Goal: Check status: Check status

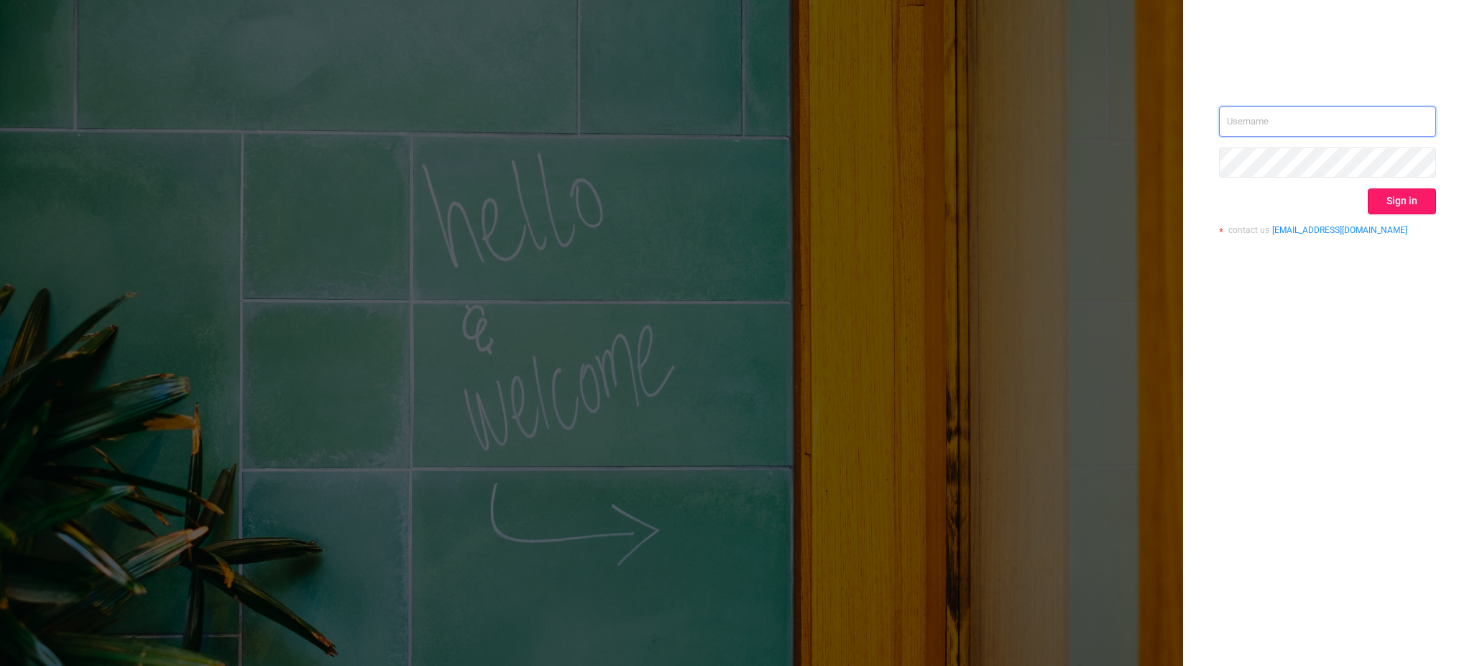
type input "[EMAIL_ADDRESS][DOMAIN_NAME]"
click at [1402, 200] on button "Sign in" at bounding box center [1402, 201] width 68 height 26
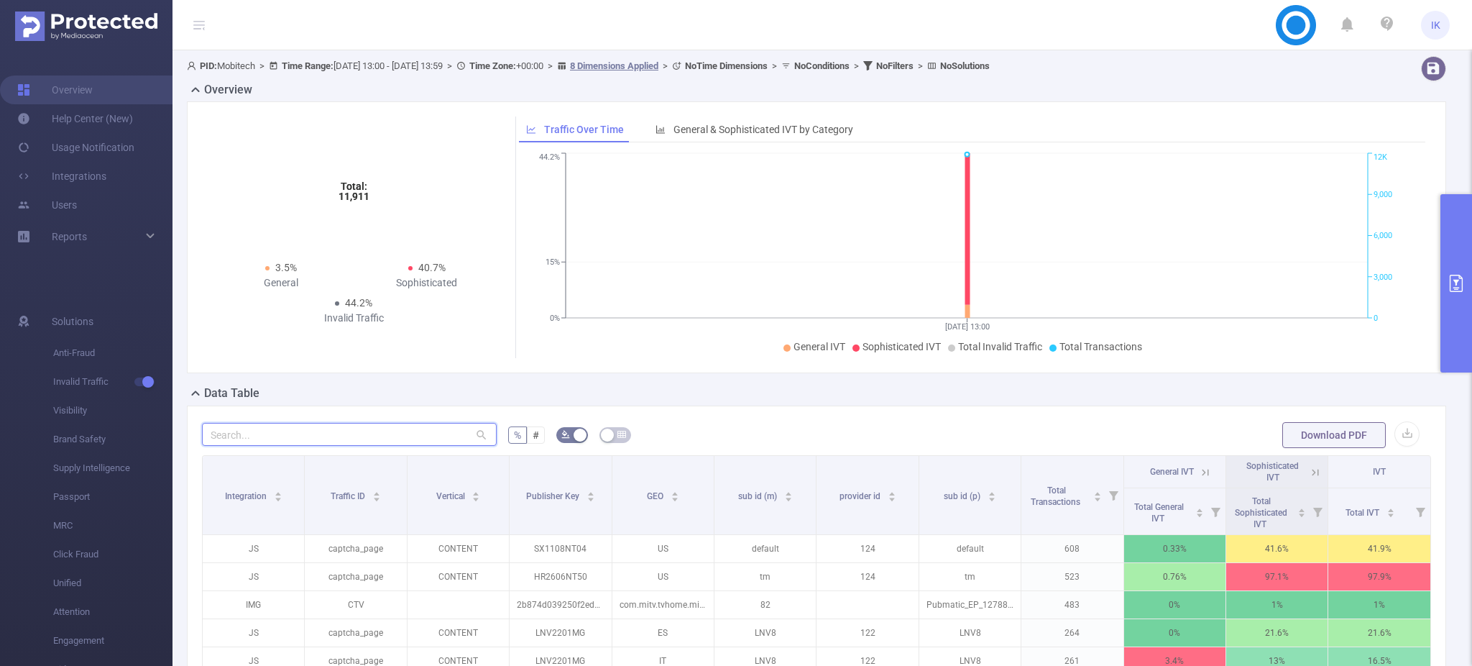
click at [342, 430] on input "text" at bounding box center [349, 434] width 295 height 23
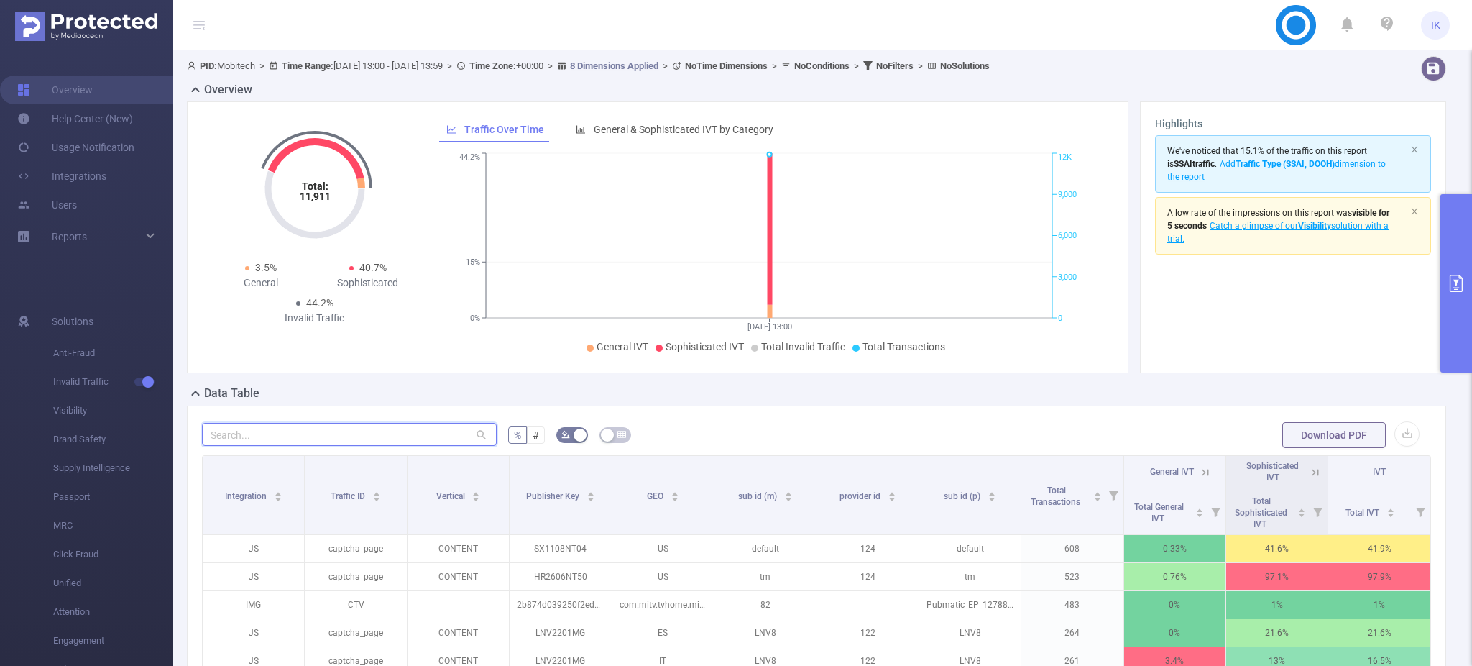
paste input "hr0409nt51"
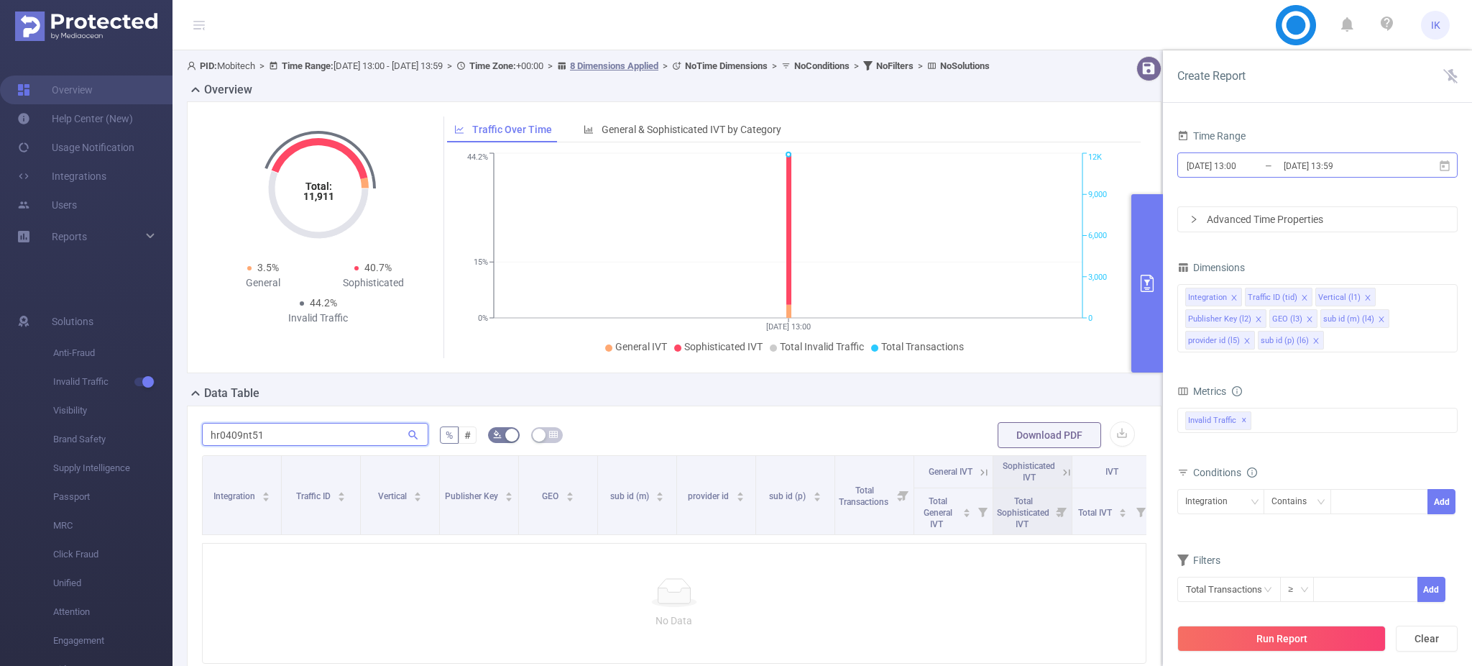
type input "hr0409nt51"
click at [1447, 172] on span "[DATE] 13:00 _ [DATE] 13:59" at bounding box center [1317, 164] width 280 height 25
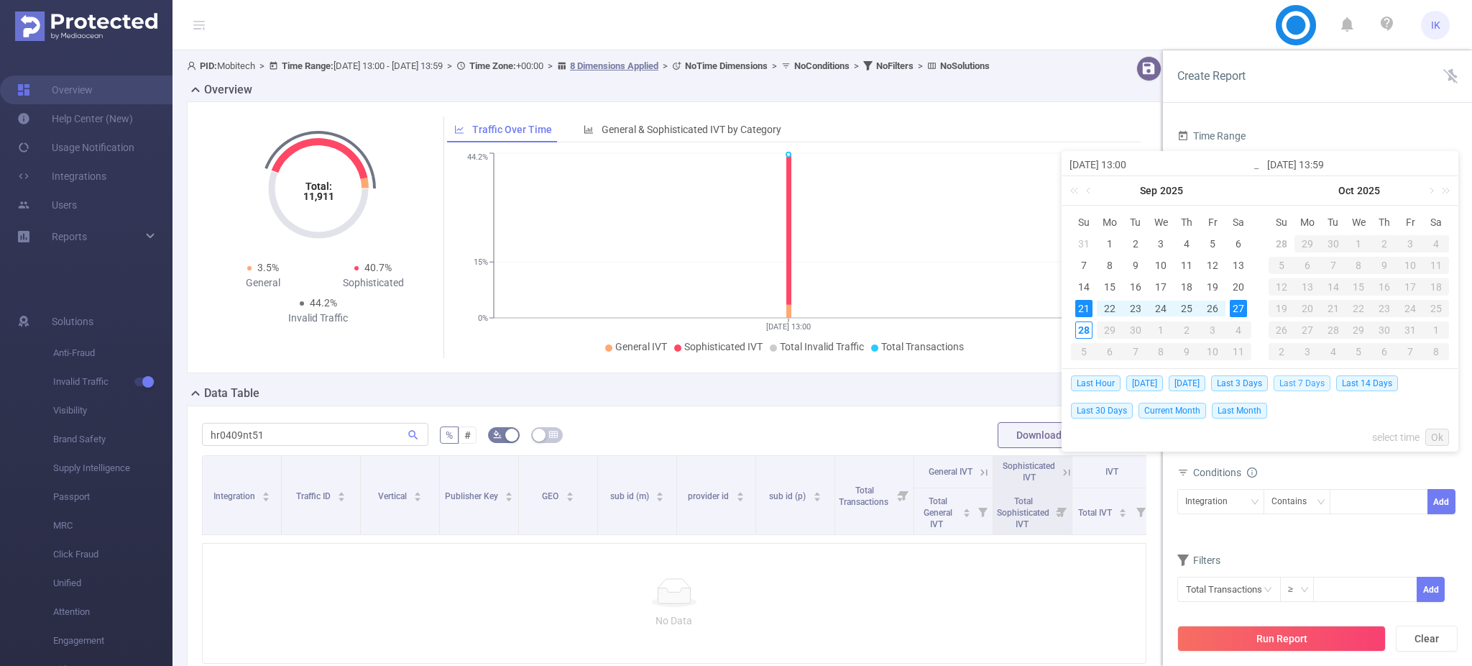
click at [1310, 379] on span "Last 7 Days" at bounding box center [1302, 383] width 57 height 16
type input "[DATE] 00:00"
type input "[DATE] 23:59"
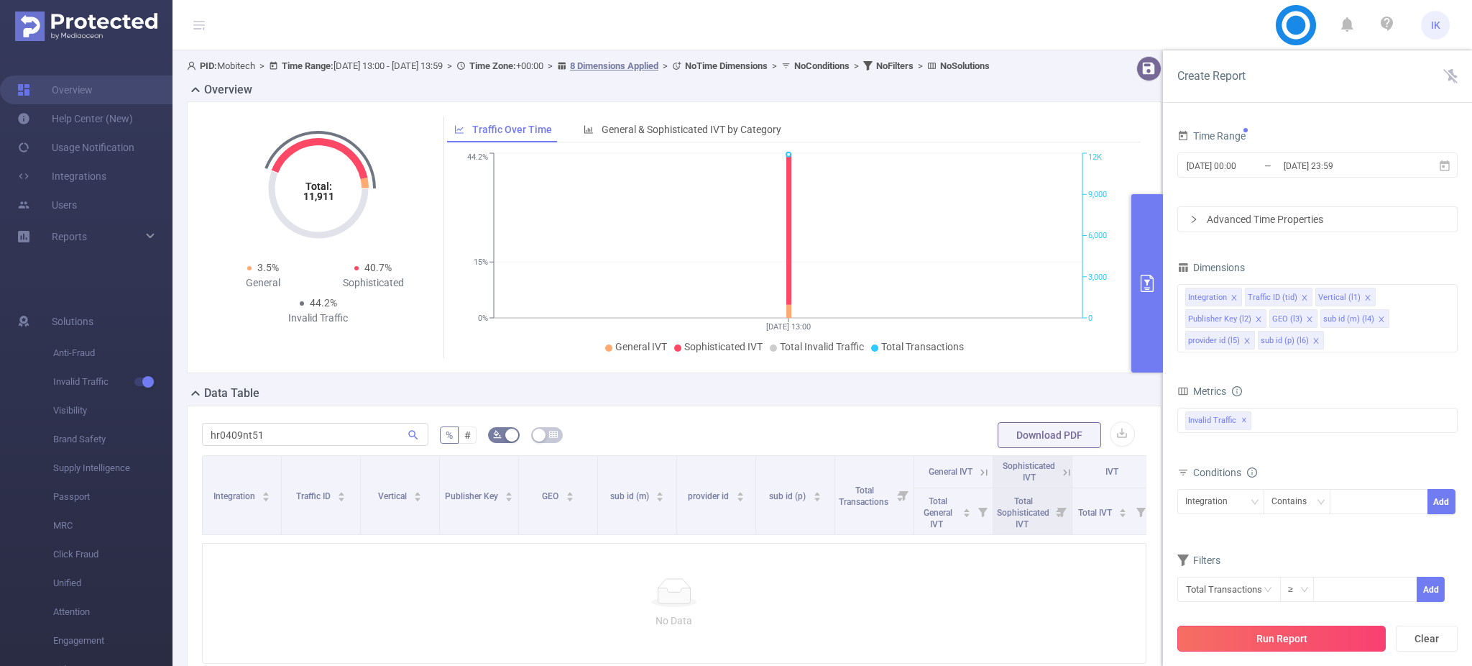
click at [1310, 639] on button "Run Report" at bounding box center [1281, 638] width 208 height 26
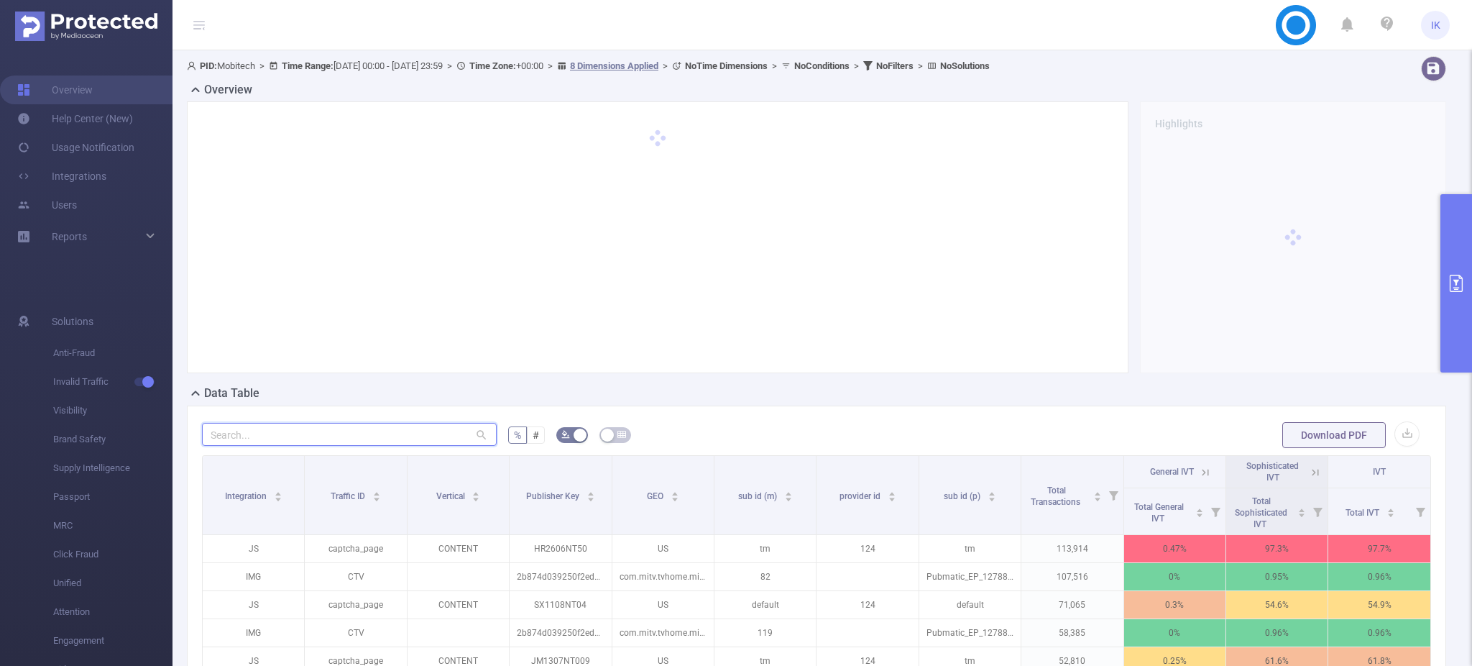
click at [293, 438] on input "text" at bounding box center [349, 434] width 295 height 23
paste input "hr0409nt51"
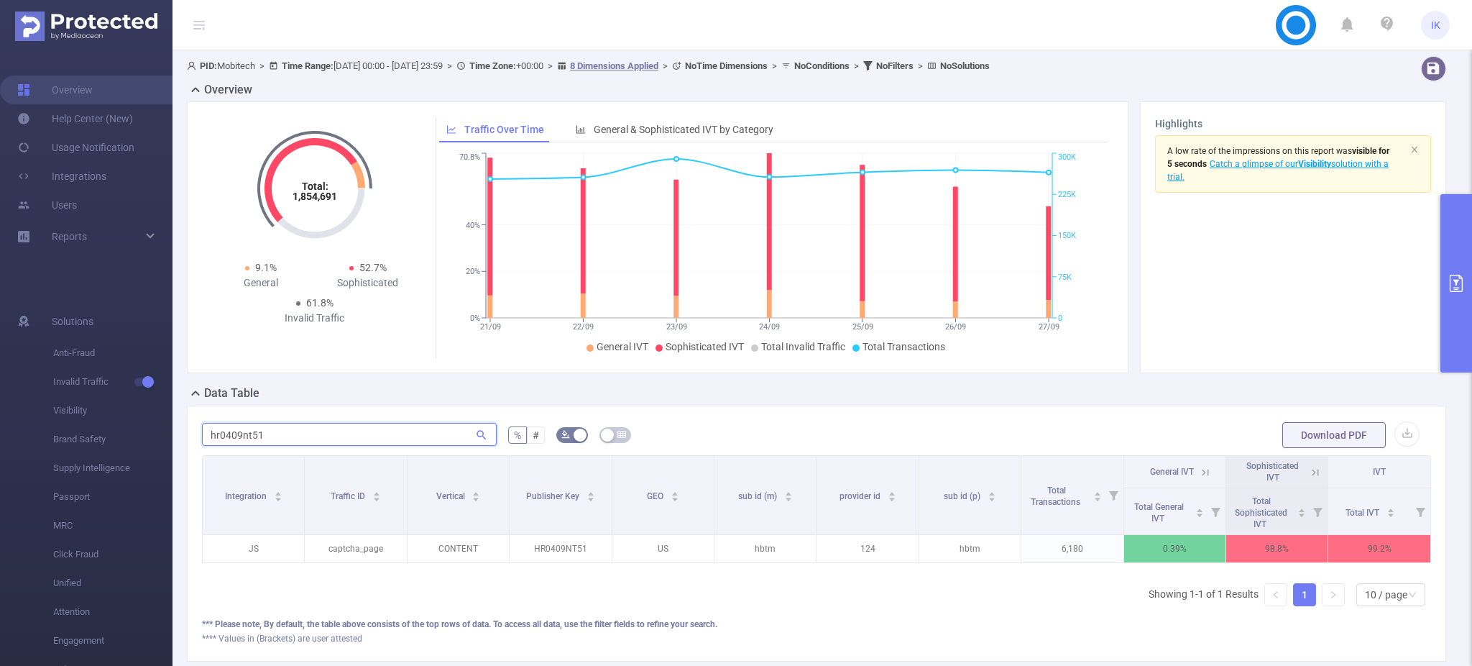
scroll to position [0, 2]
click at [1389, 466] on th "IVT" at bounding box center [1377, 472] width 103 height 32
click at [1307, 471] on icon at bounding box center [1313, 472] width 13 height 13
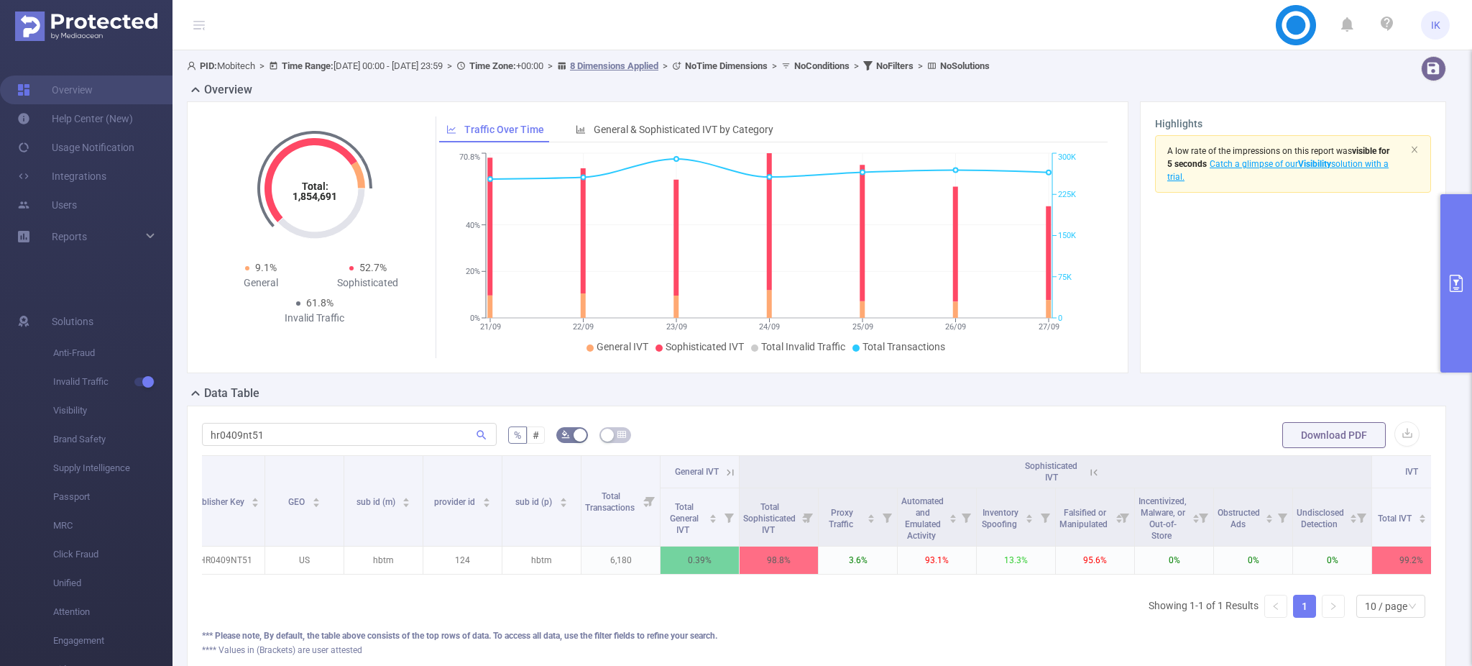
scroll to position [0, 291]
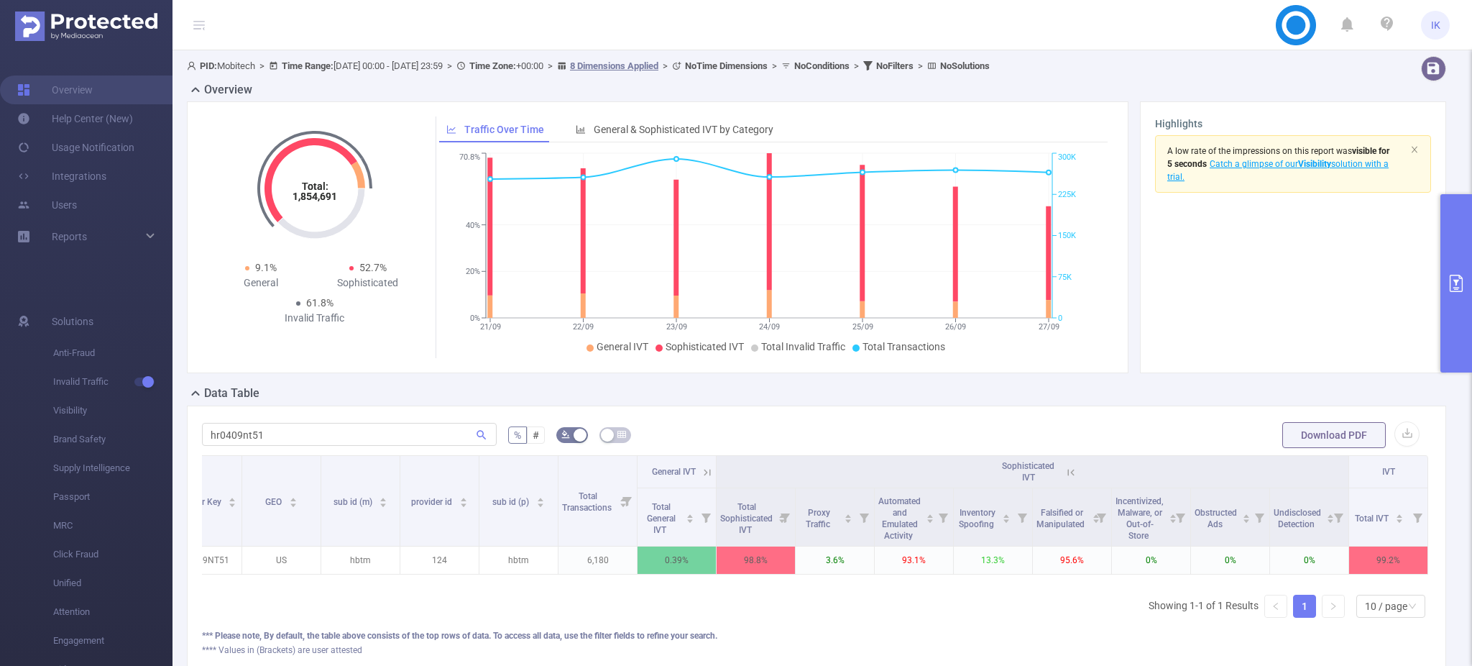
click at [1381, 476] on th "IVT" at bounding box center [1388, 472] width 79 height 32
click at [681, 473] on div "General IVT" at bounding box center [673, 471] width 46 height 11
click at [701, 469] on icon at bounding box center [707, 472] width 13 height 13
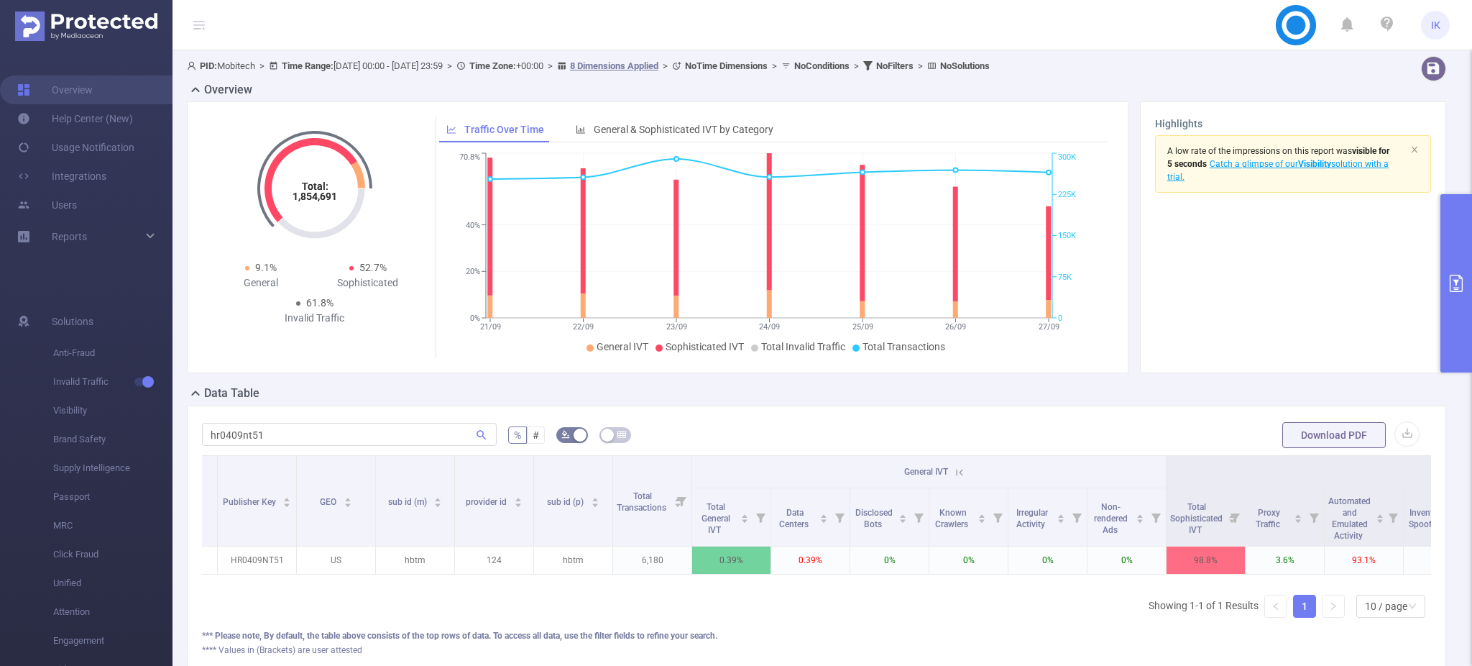
scroll to position [0, 0]
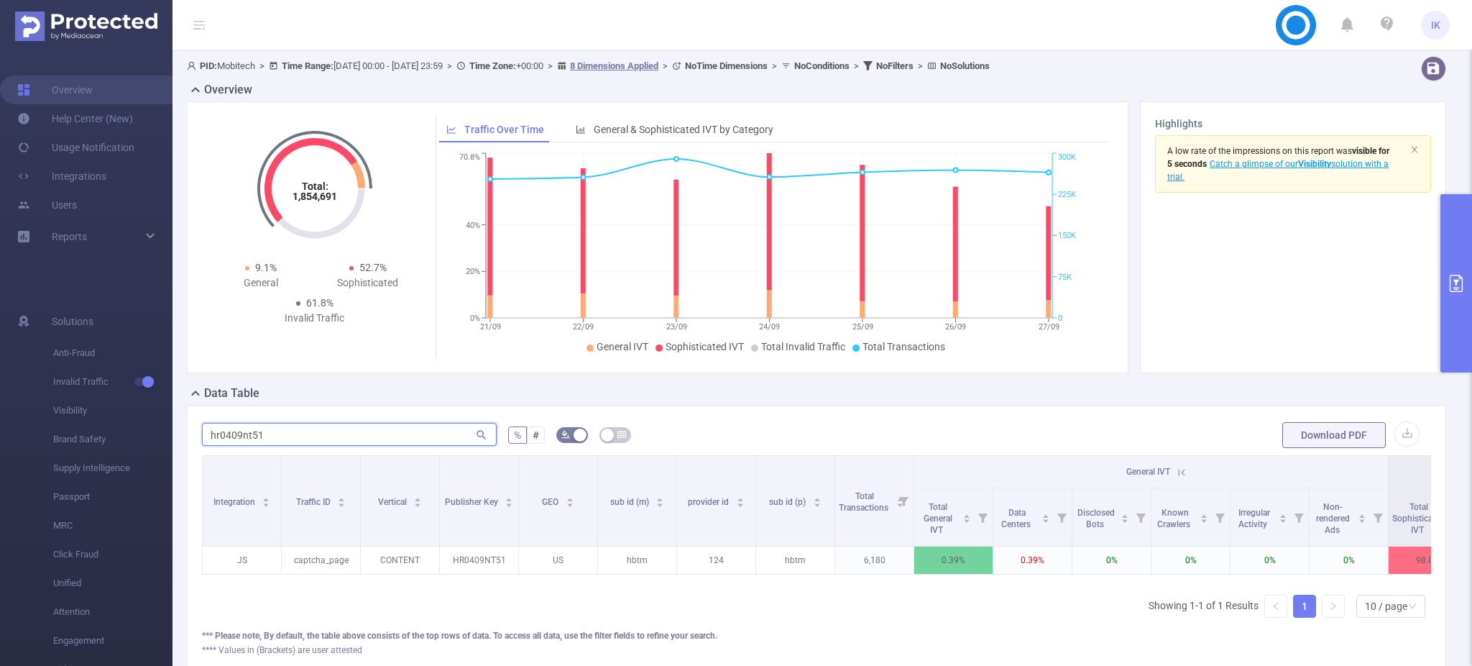
click at [243, 436] on input "hr0409nt51" at bounding box center [349, 434] width 295 height 23
paste input "an0209nt008"
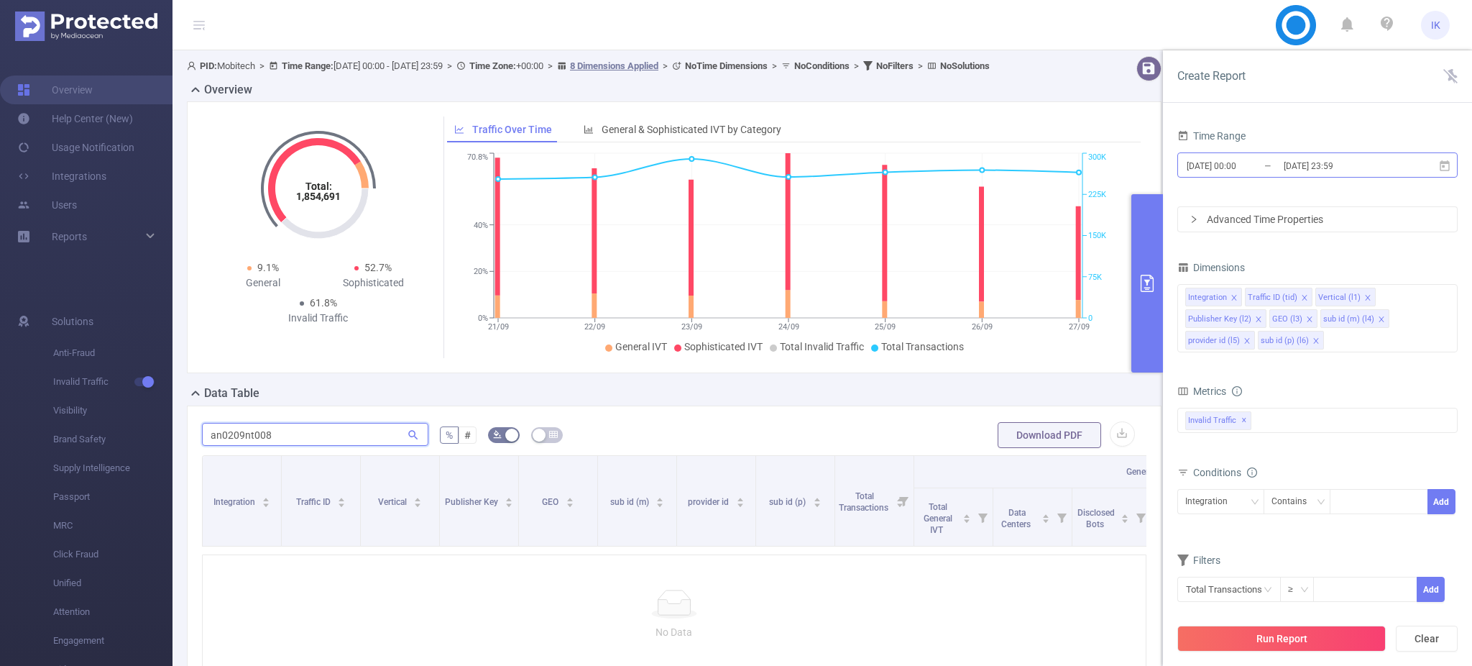
type input "an0209nt008"
click at [1450, 161] on icon at bounding box center [1444, 166] width 13 height 13
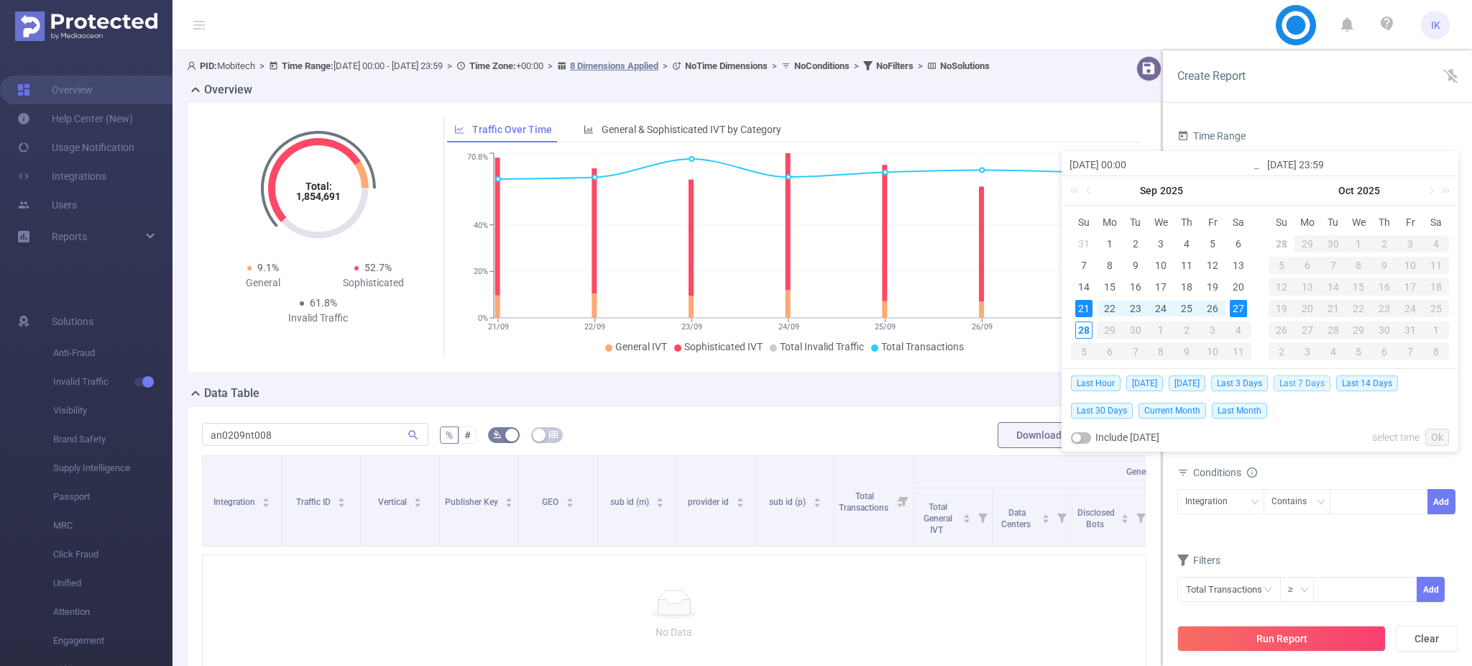
click at [1297, 377] on span "Last 7 Days" at bounding box center [1302, 383] width 57 height 16
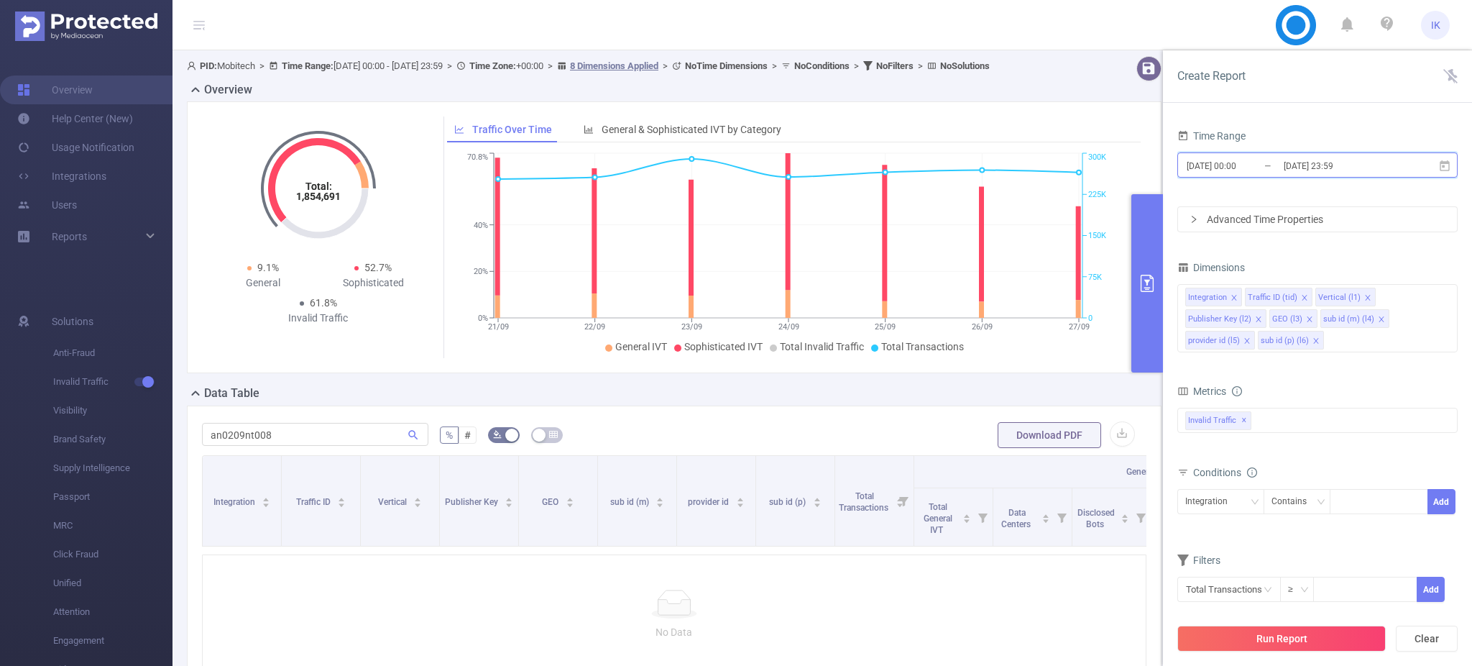
click at [1444, 164] on icon at bounding box center [1444, 166] width 13 height 13
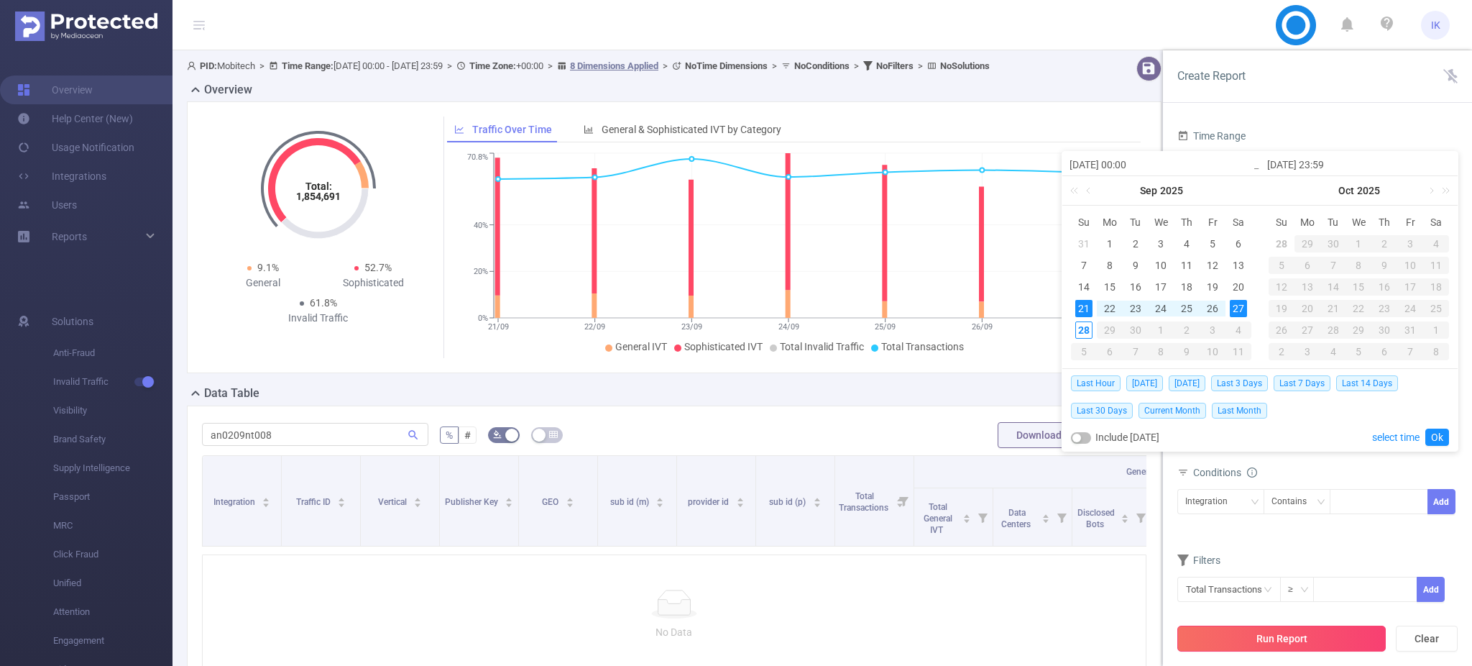
click at [1286, 632] on button "Run Report" at bounding box center [1281, 638] width 208 height 26
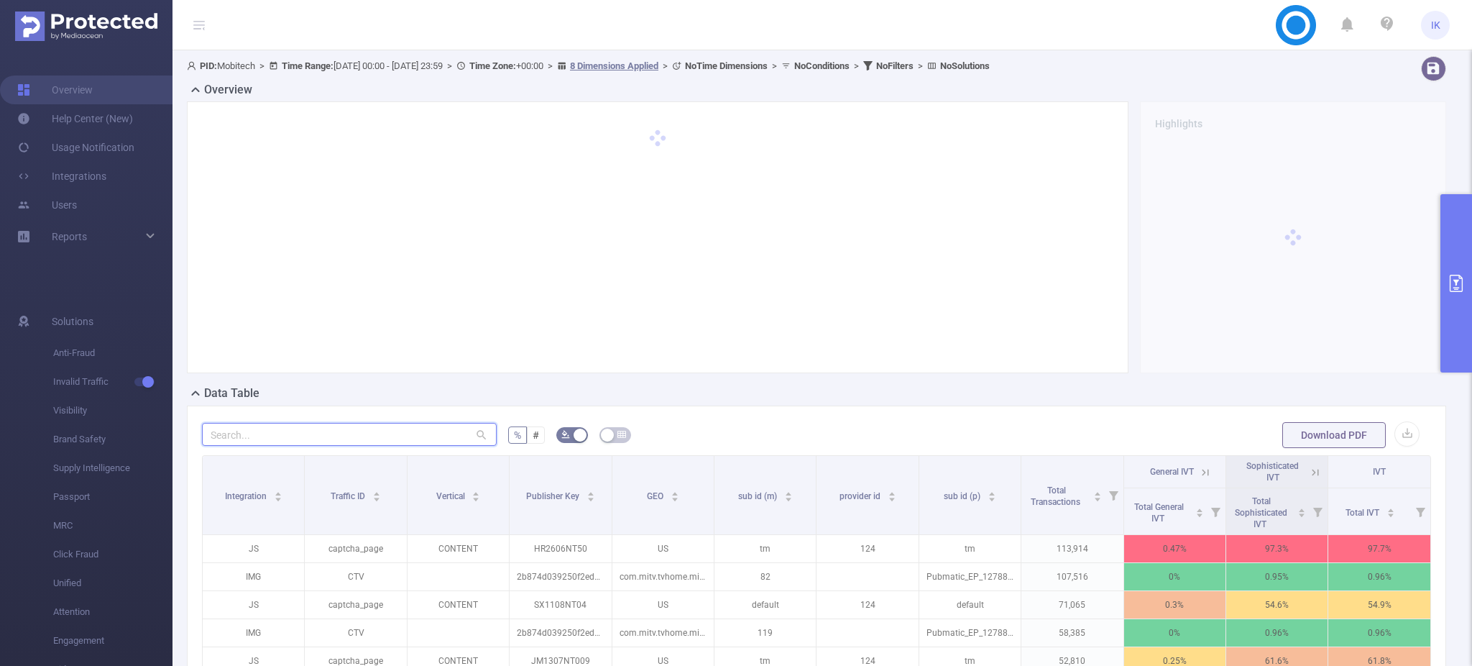
click at [301, 427] on input "text" at bounding box center [349, 434] width 295 height 23
paste input "an0209nt008"
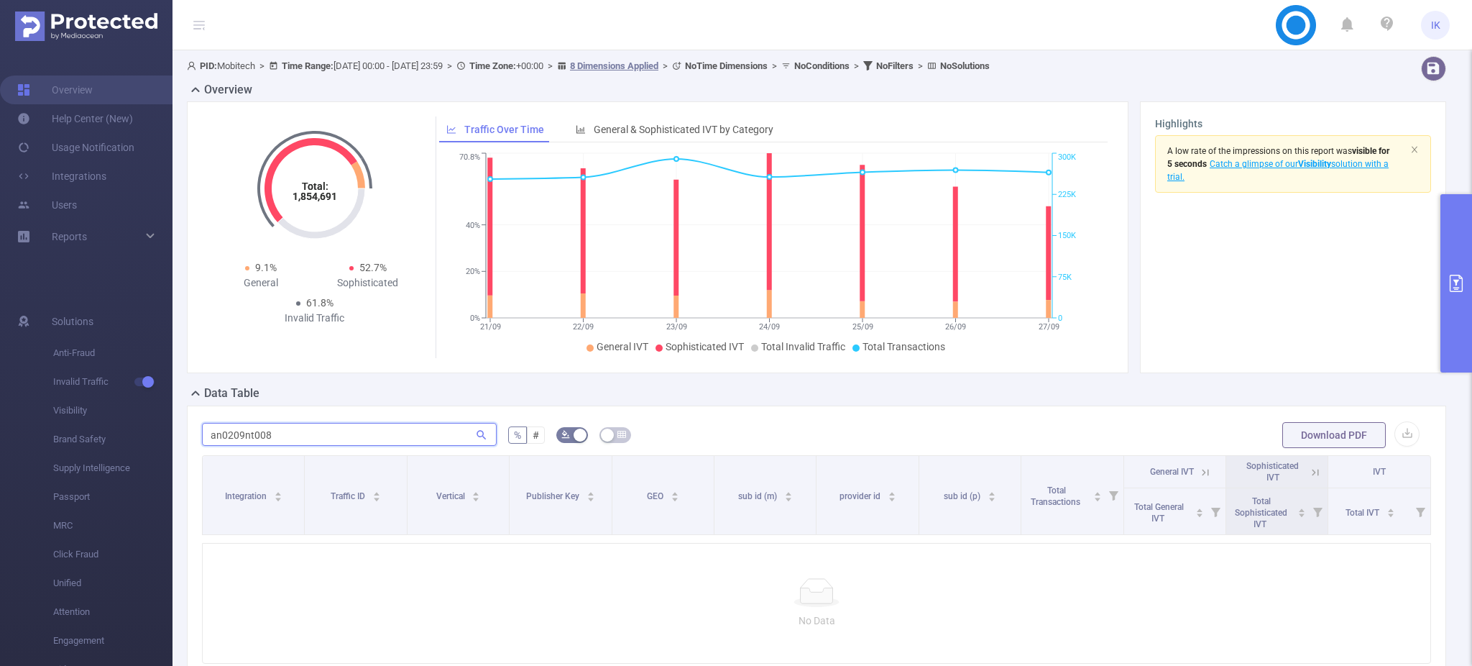
type input "an0209nt008"
